Goal: Transaction & Acquisition: Obtain resource

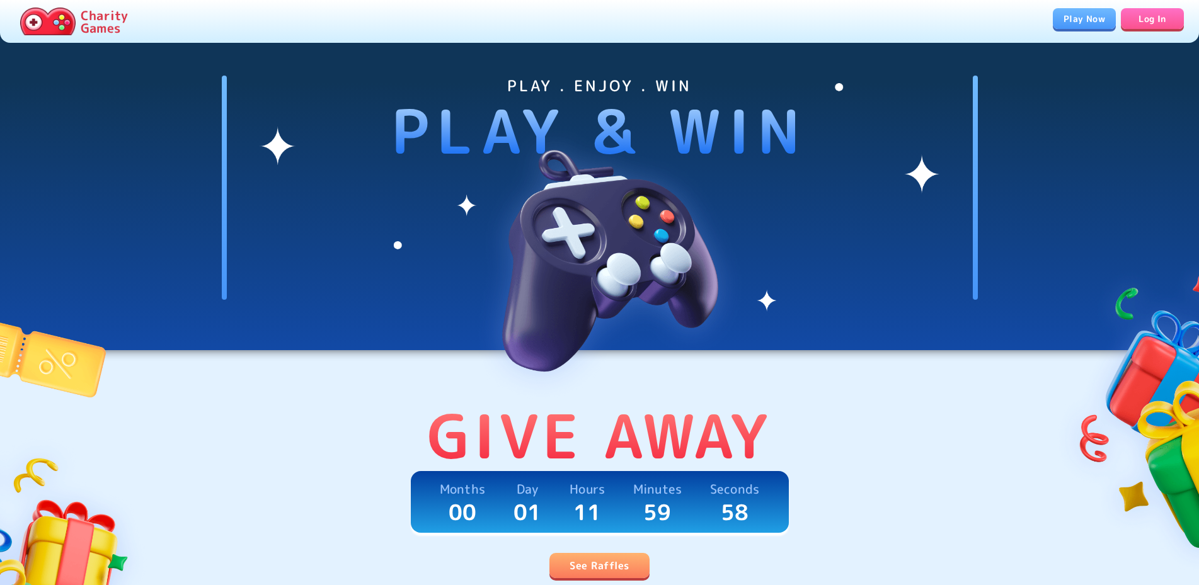
click at [590, 563] on link "See Raffles" at bounding box center [599, 565] width 100 height 25
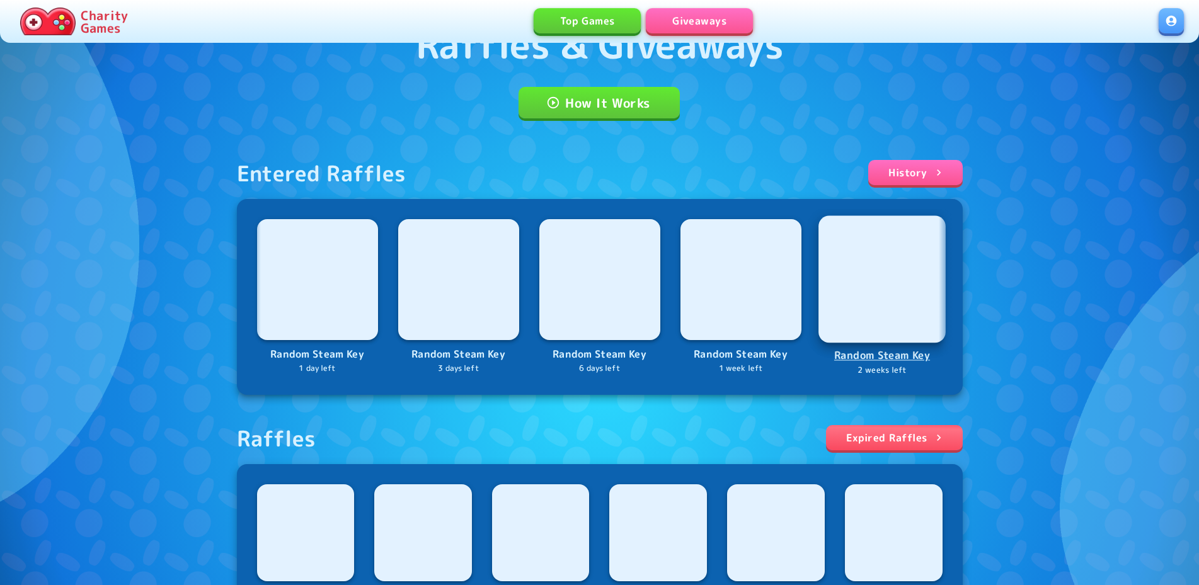
scroll to position [349, 0]
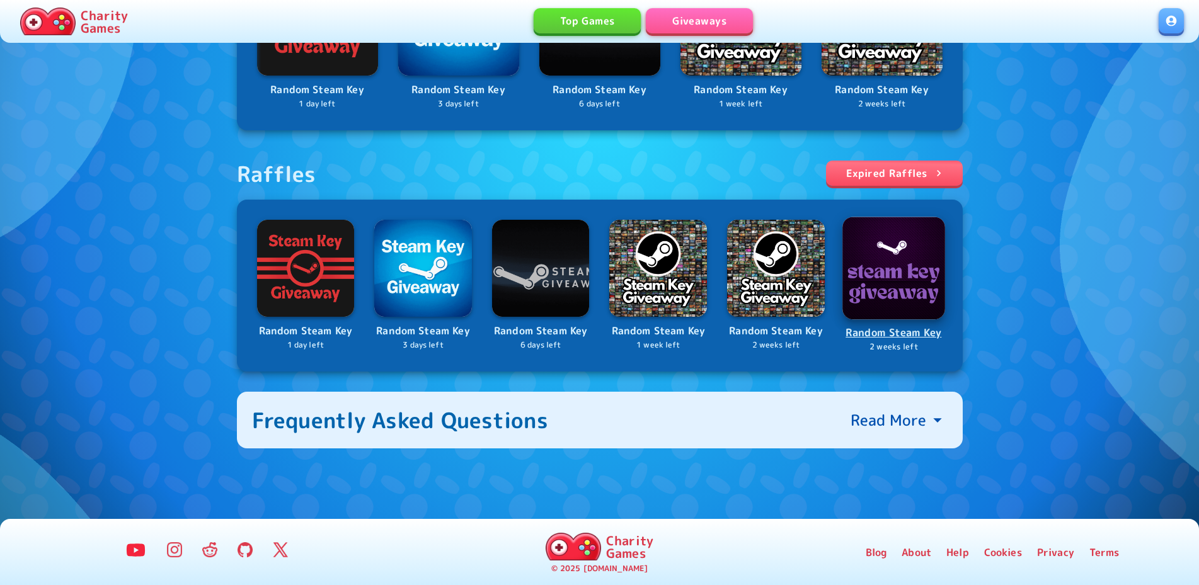
click at [871, 342] on p "2 weeks left" at bounding box center [894, 347] width 100 height 12
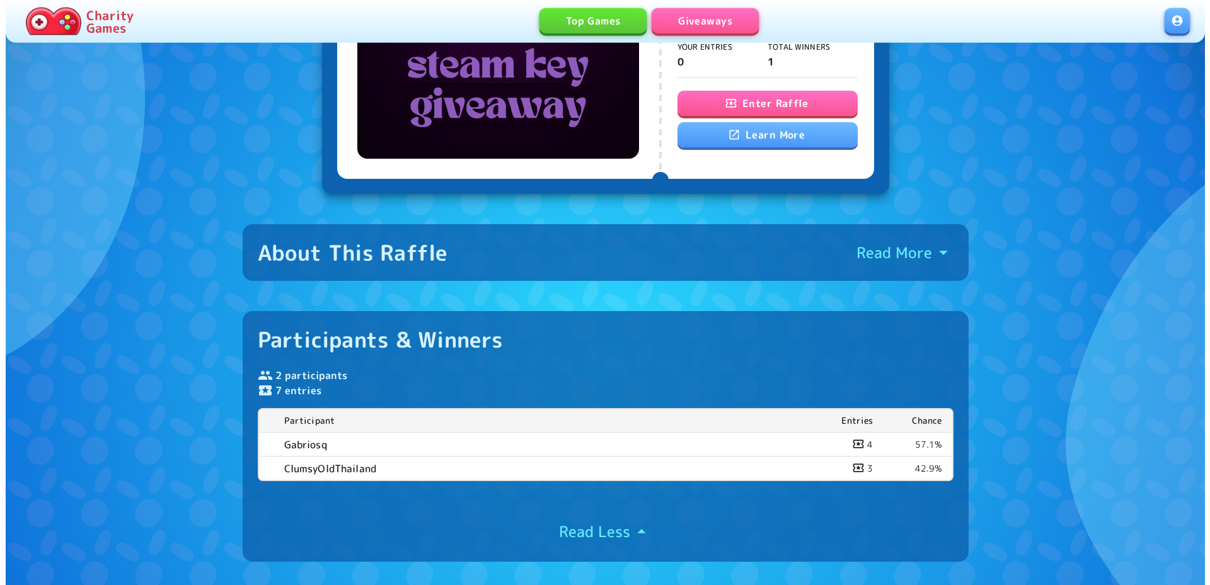
scroll to position [122, 0]
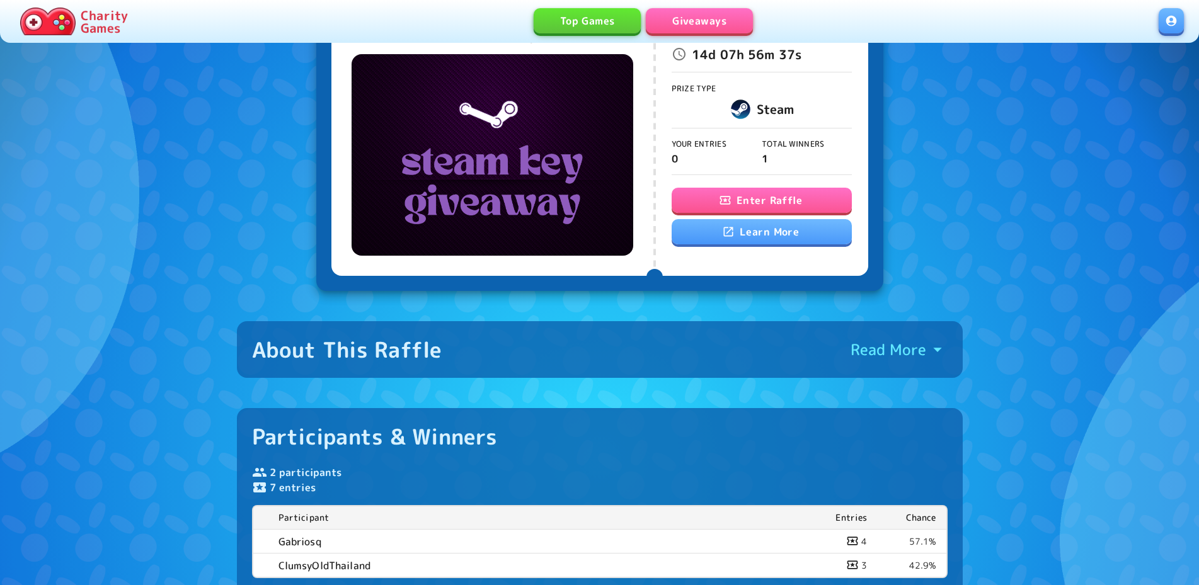
click at [781, 208] on button "Enter Raffle" at bounding box center [762, 200] width 180 height 25
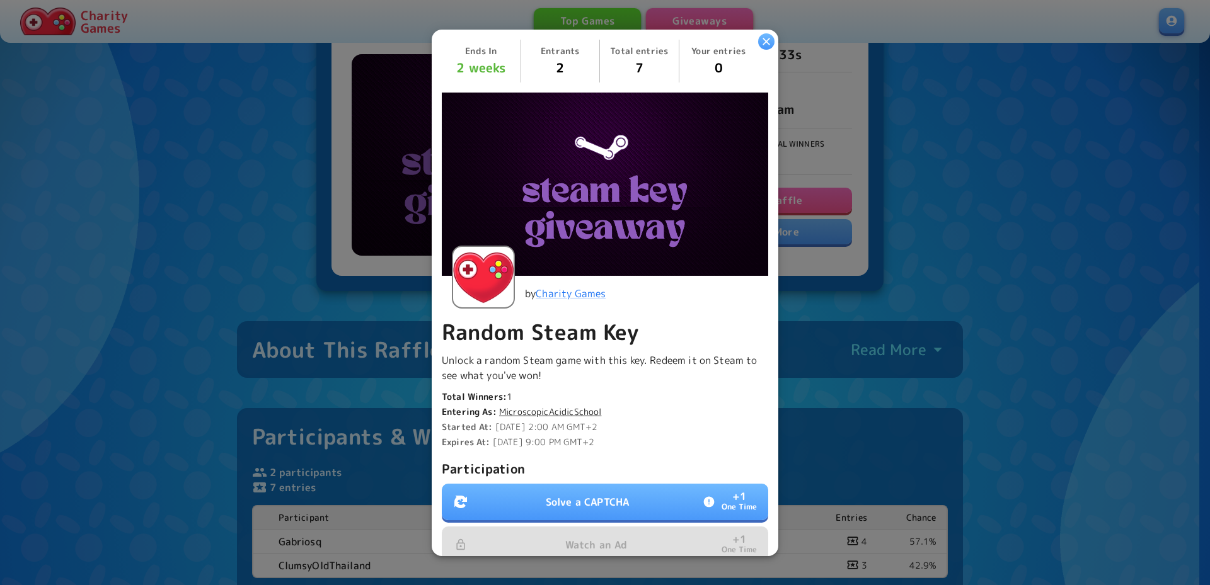
click at [607, 503] on p "Solve a CAPTCHA" at bounding box center [587, 502] width 83 height 15
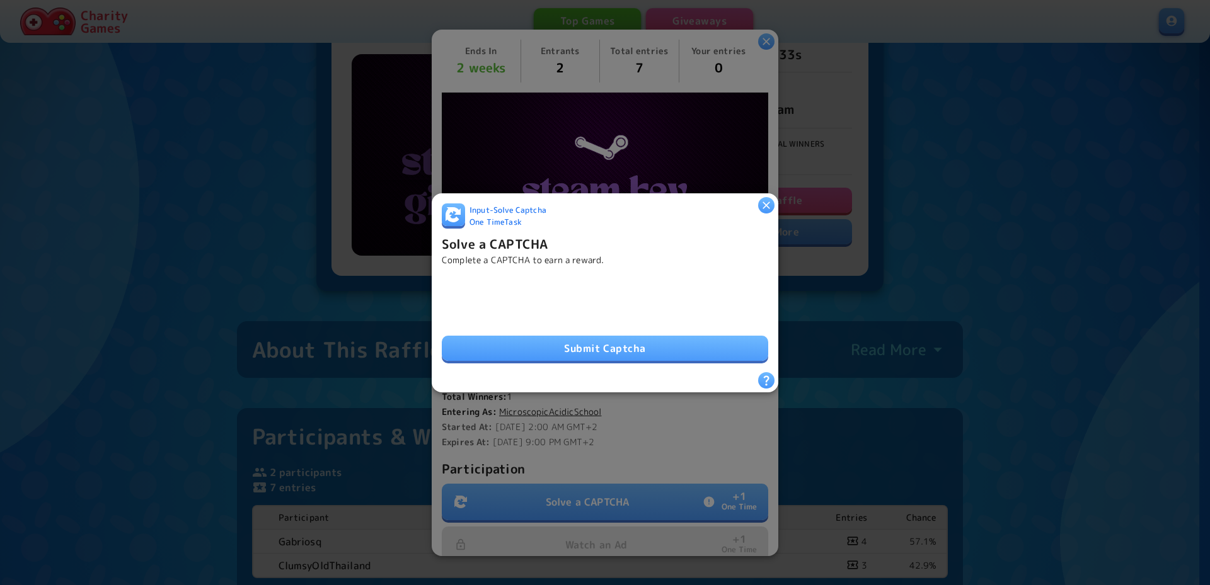
click at [556, 342] on button "Submit Captcha" at bounding box center [605, 348] width 326 height 25
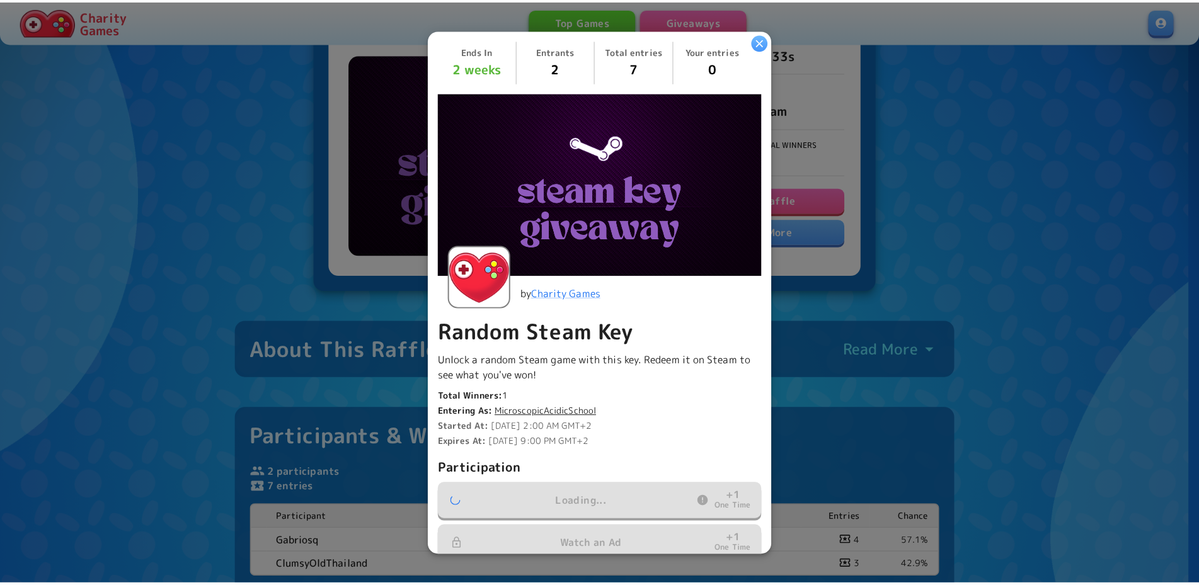
scroll to position [190, 0]
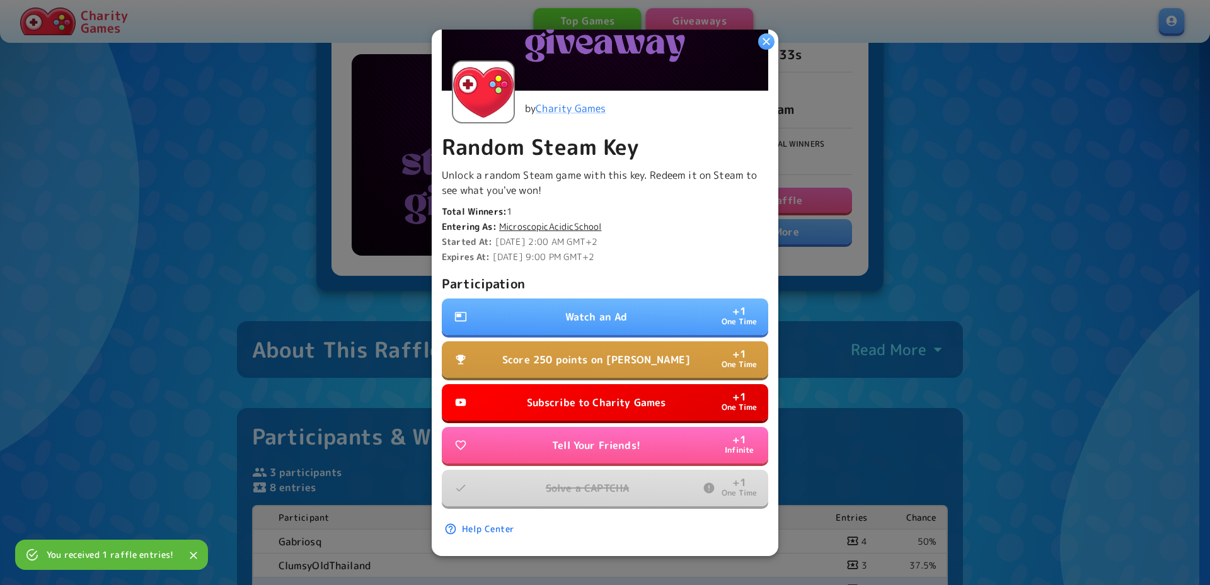
click at [622, 385] on button "Subscribe to Charity Games + 1 One Time" at bounding box center [605, 402] width 326 height 37
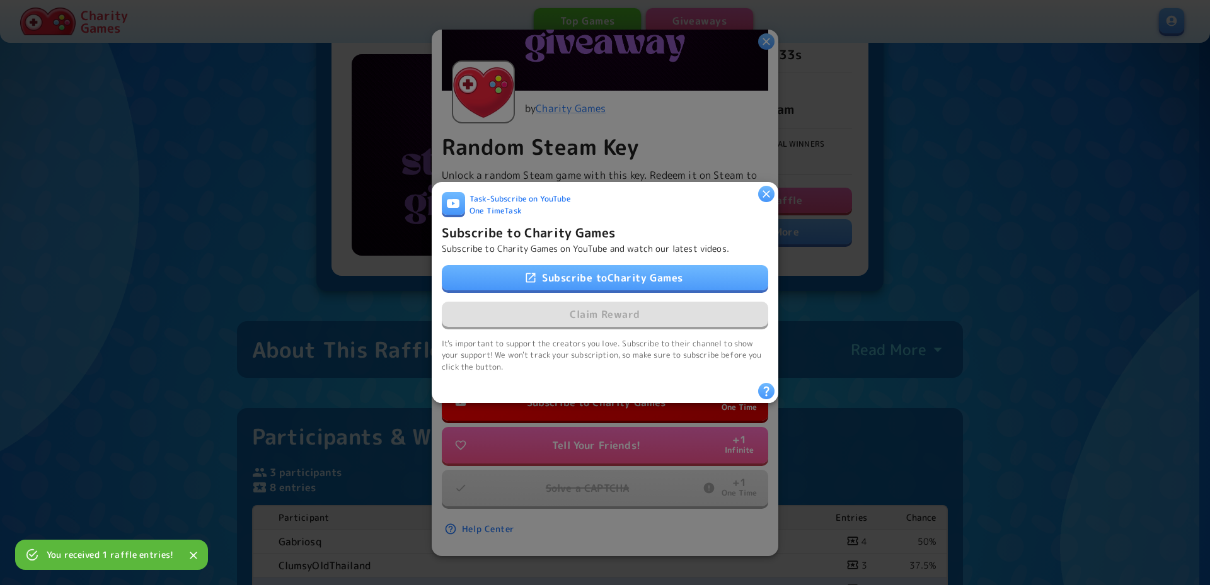
click at [628, 275] on link "Subscribe to Charity Games" at bounding box center [605, 277] width 326 height 25
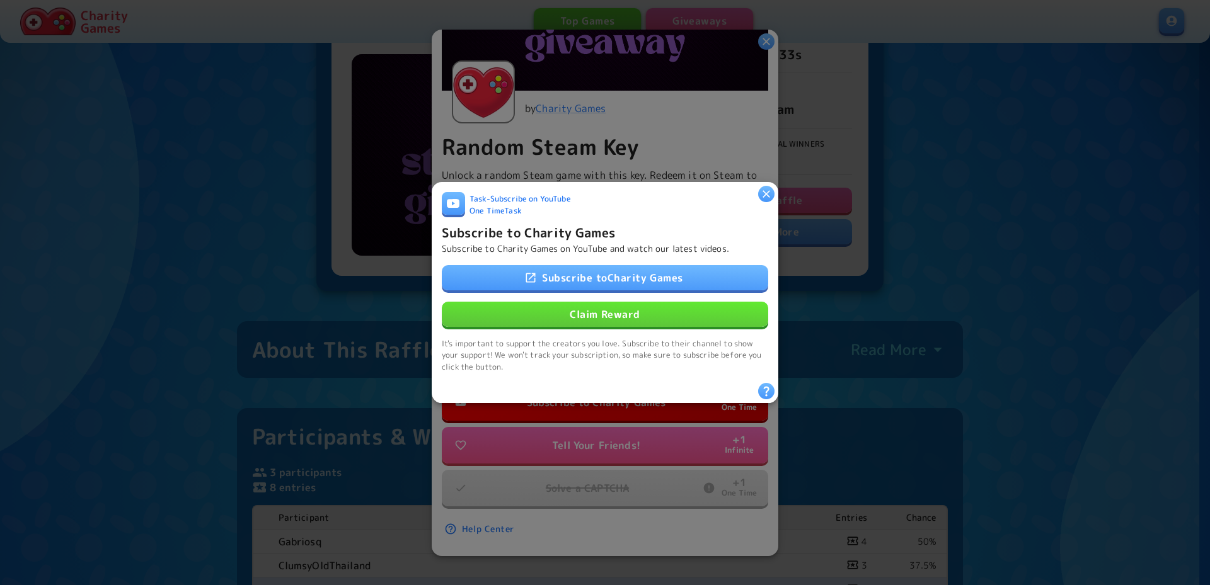
click at [584, 304] on button "Claim Reward" at bounding box center [605, 314] width 326 height 25
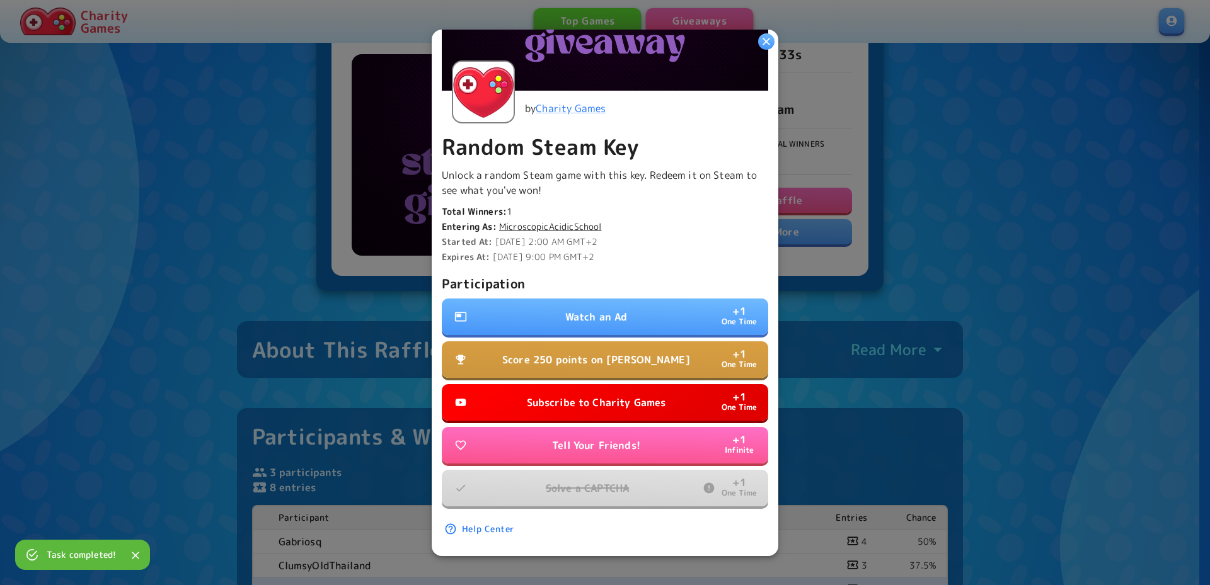
click at [614, 399] on p "Subscribe to Charity Games" at bounding box center [596, 402] width 139 height 15
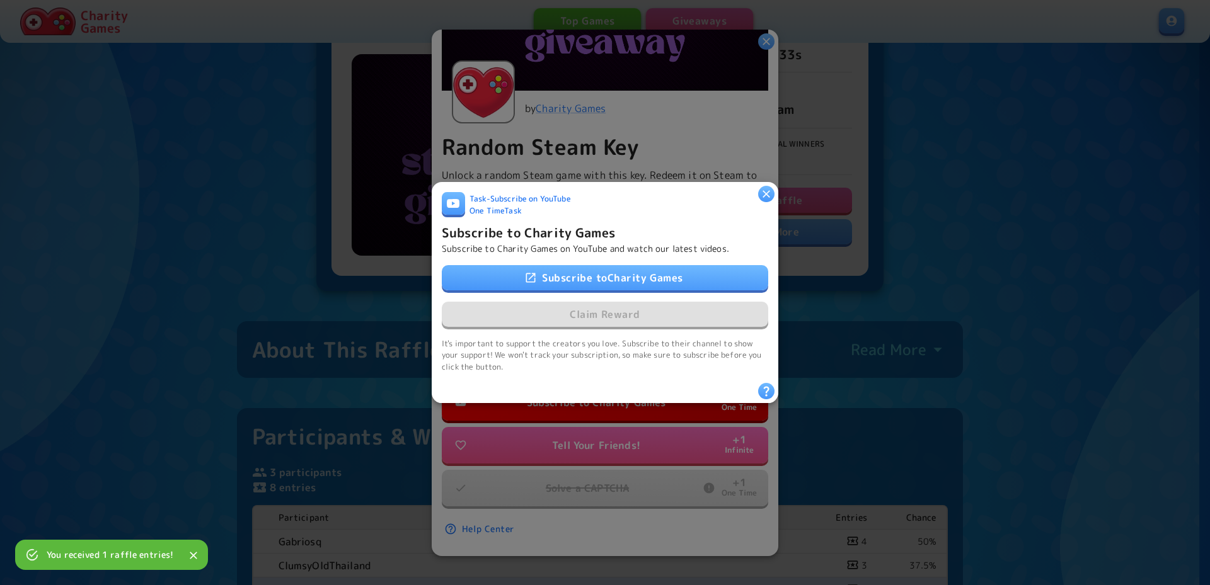
click at [614, 265] on link "Subscribe to Charity Games" at bounding box center [605, 277] width 326 height 25
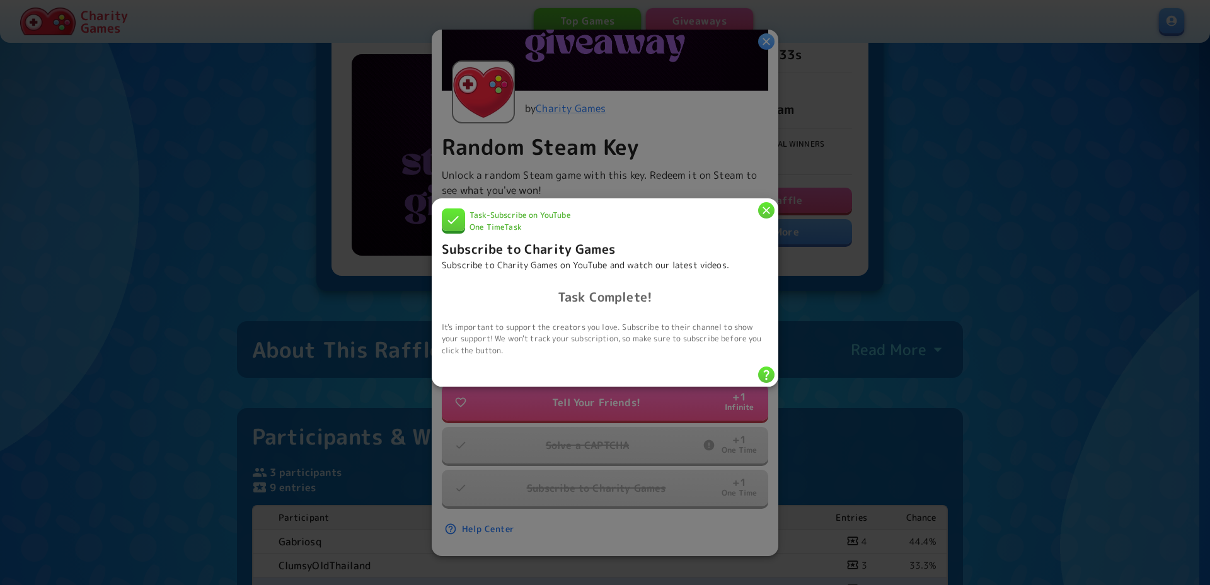
click at [763, 206] on icon "button" at bounding box center [766, 210] width 13 height 13
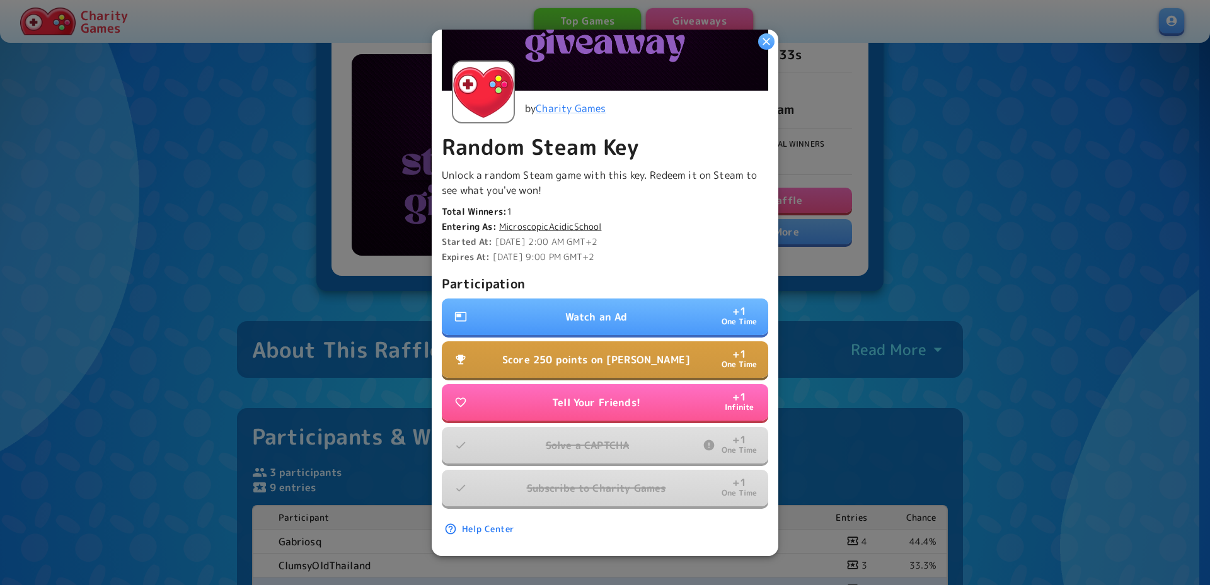
click at [630, 342] on button "Score 250 points on Dino Dash + 1 One Time" at bounding box center [605, 360] width 326 height 37
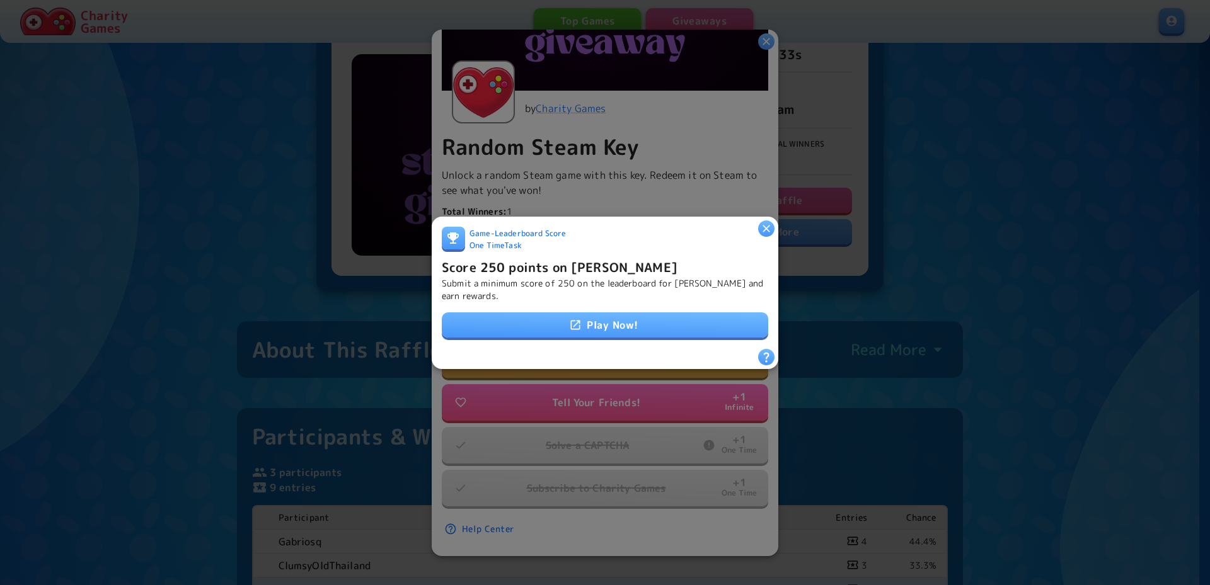
click at [617, 324] on link "Play Now!" at bounding box center [605, 325] width 326 height 25
click at [771, 220] on div at bounding box center [766, 228] width 16 height 16
drag, startPoint x: 769, startPoint y: 224, endPoint x: 757, endPoint y: 234, distance: 15.7
click at [769, 224] on icon "button" at bounding box center [766, 228] width 13 height 13
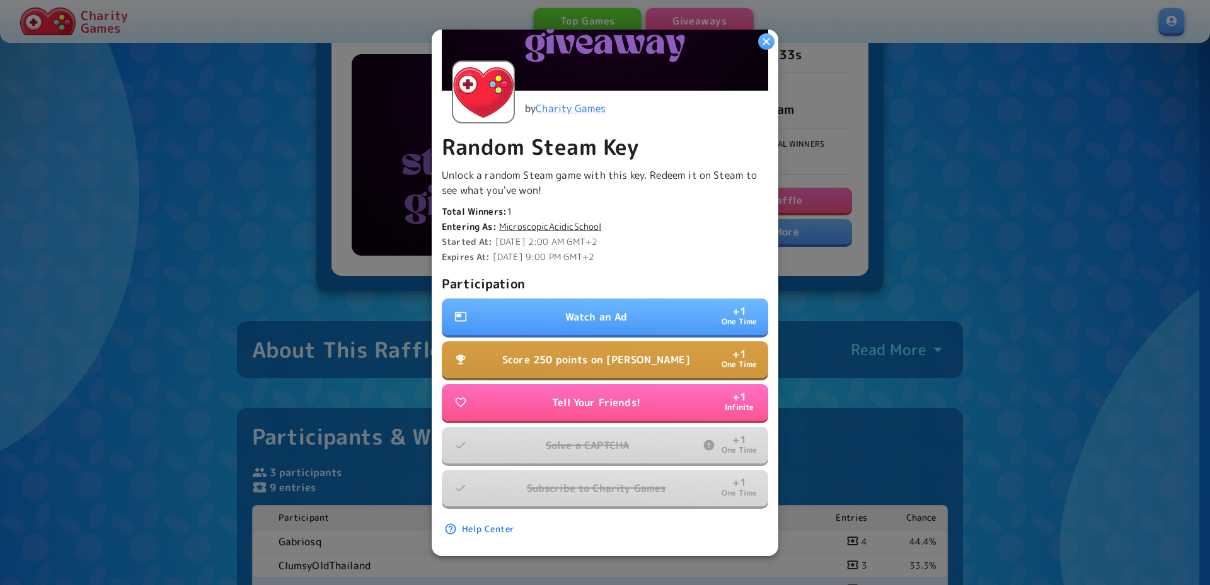
click at [631, 301] on button "Watch an Ad + 1 One Time" at bounding box center [605, 317] width 326 height 37
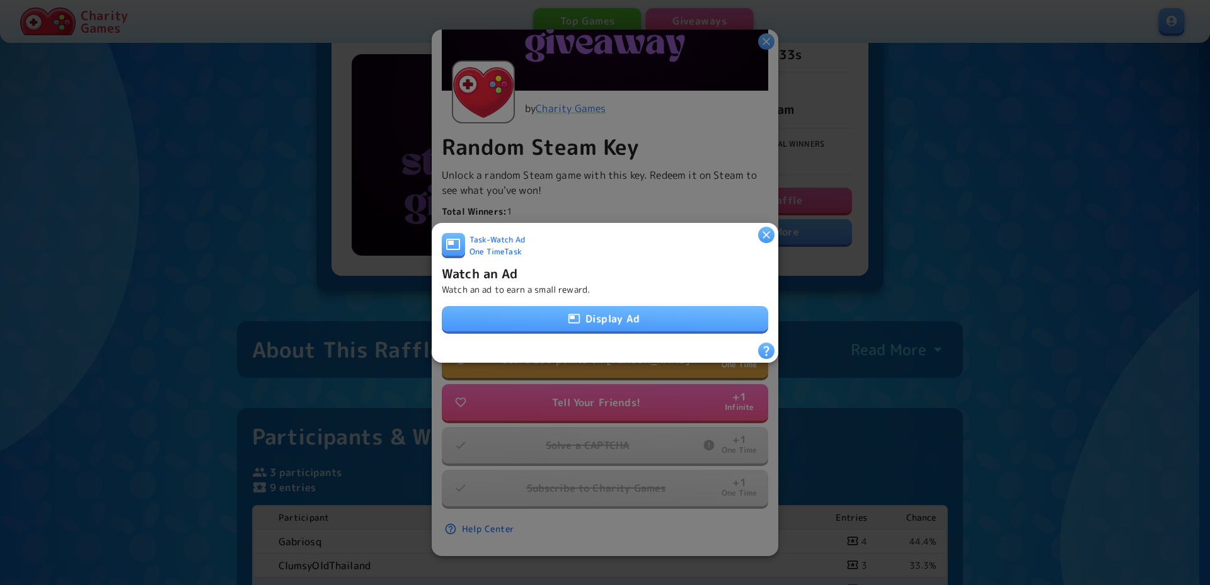
click at [638, 318] on button "Display Ad" at bounding box center [605, 318] width 326 height 25
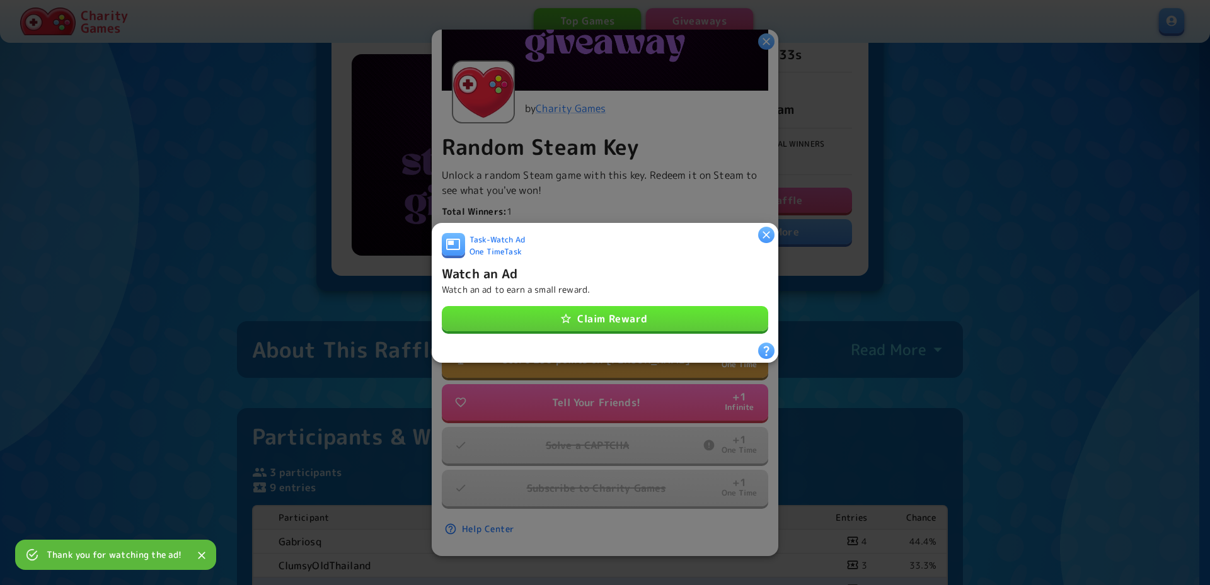
click at [655, 321] on button "Claim Reward" at bounding box center [605, 318] width 326 height 25
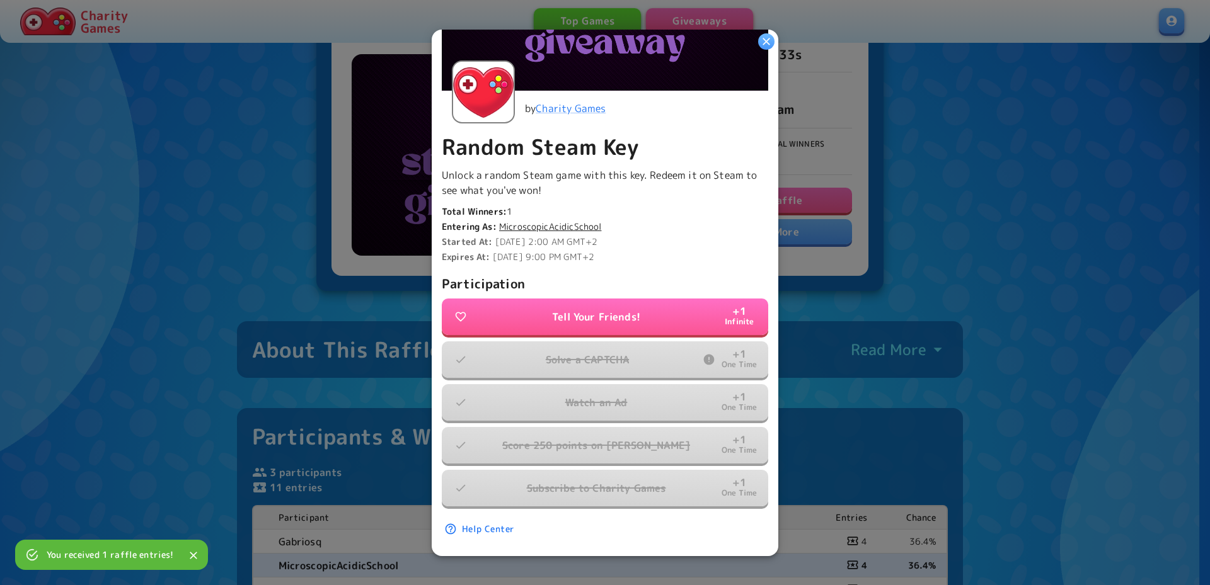
click at [942, 262] on div at bounding box center [605, 292] width 1210 height 585
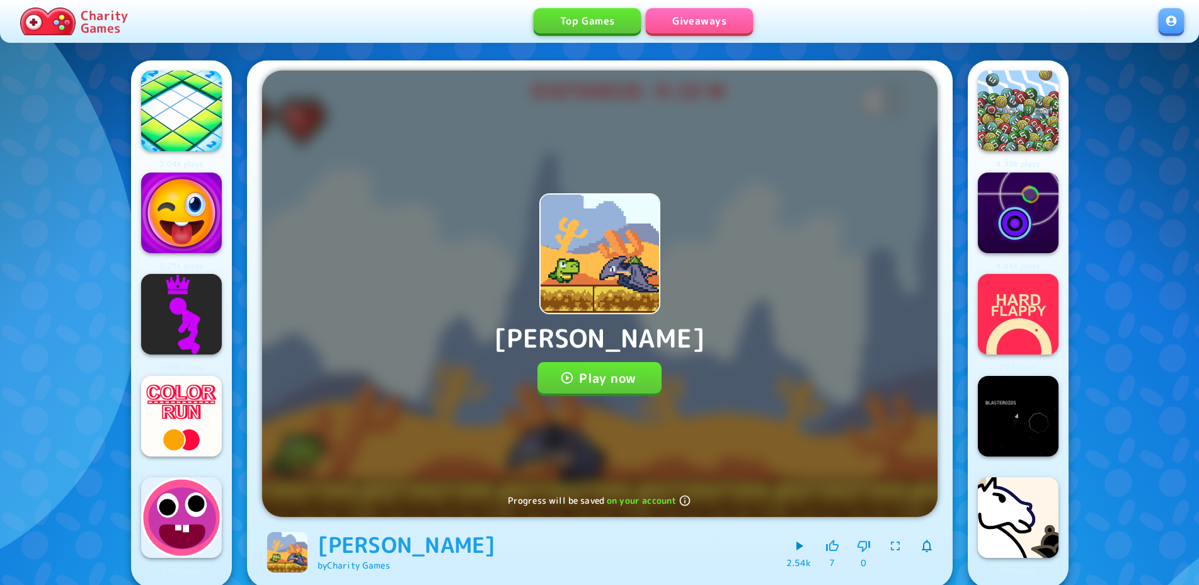
click at [626, 377] on button "Play now" at bounding box center [599, 378] width 124 height 32
